Goal: Task Accomplishment & Management: Use online tool/utility

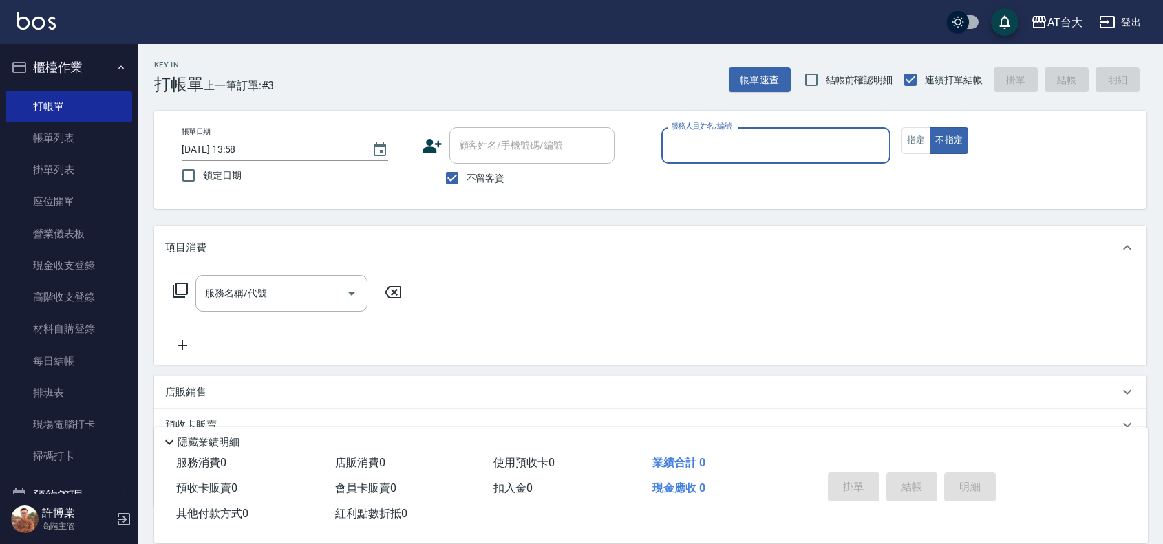
click at [720, 142] on input "服務人員姓名/編號" at bounding box center [776, 146] width 217 height 24
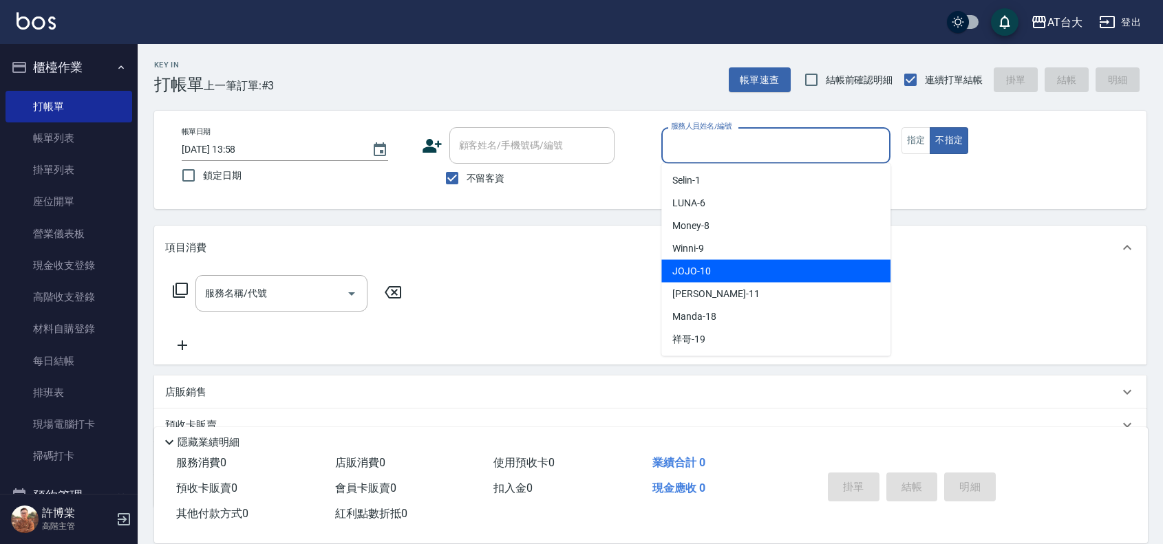
click at [741, 265] on div "JOJO -10" at bounding box center [775, 271] width 229 height 23
type input "JOJO-10"
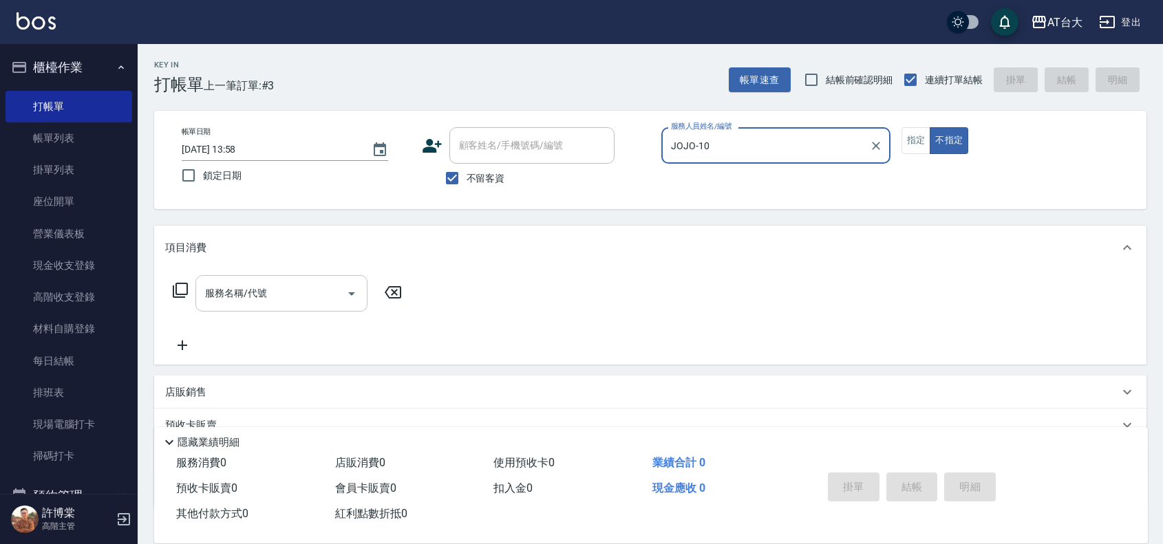
click at [319, 289] on input "服務名稱/代號" at bounding box center [271, 293] width 139 height 24
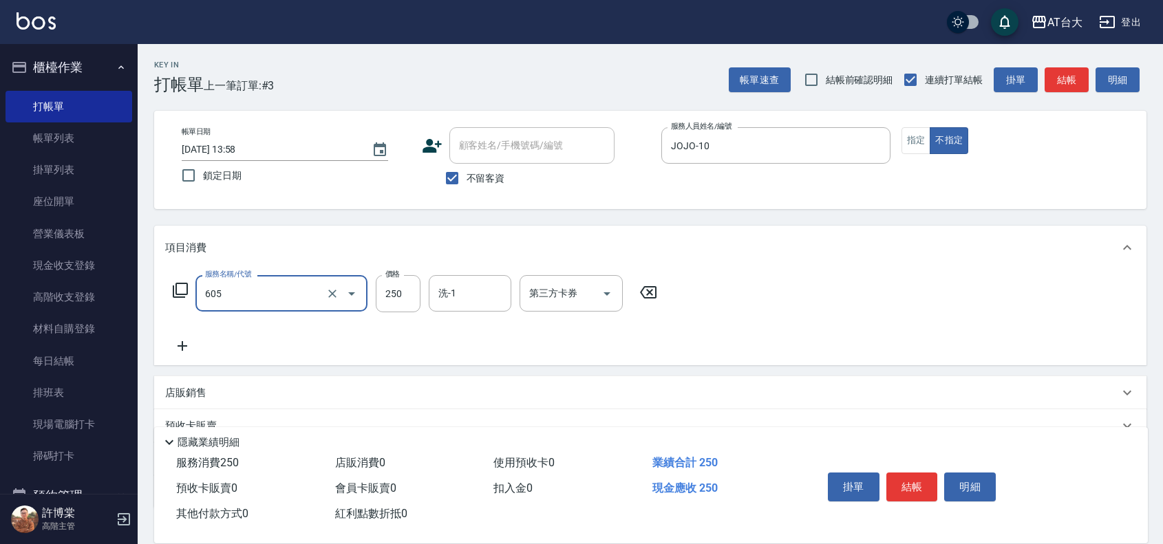
type input "洗髮 (女)(605)"
type input "350"
click at [902, 473] on button "結帳" at bounding box center [912, 487] width 52 height 29
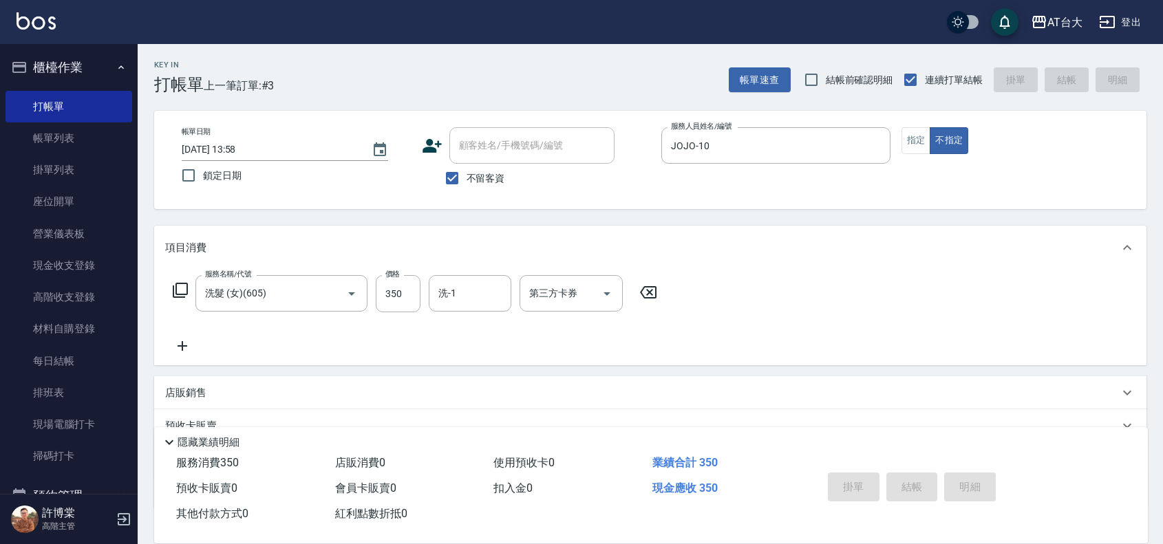
type input "[DATE] 14:33"
